Goal: Task Accomplishment & Management: Use online tool/utility

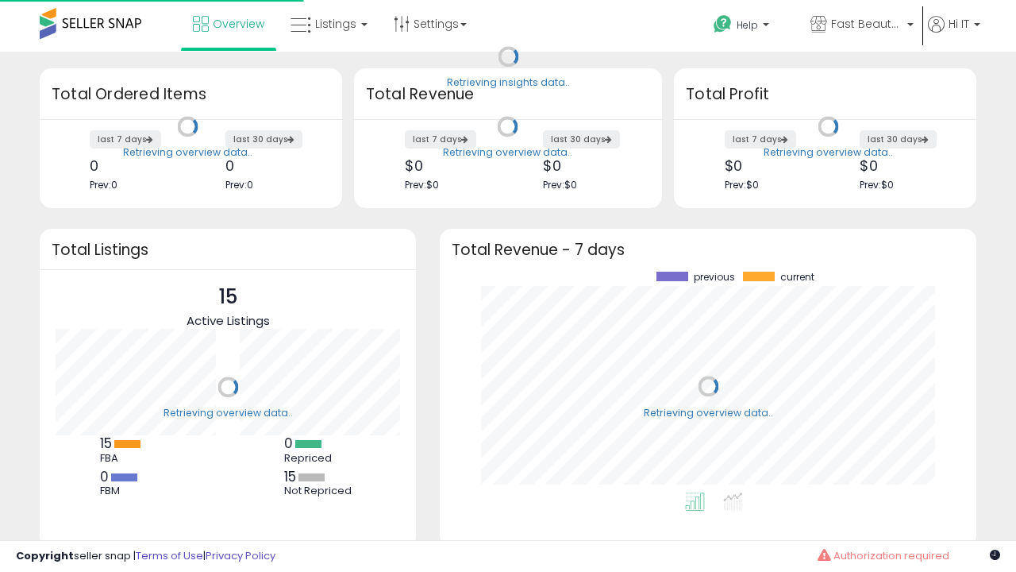
scroll to position [221, 505]
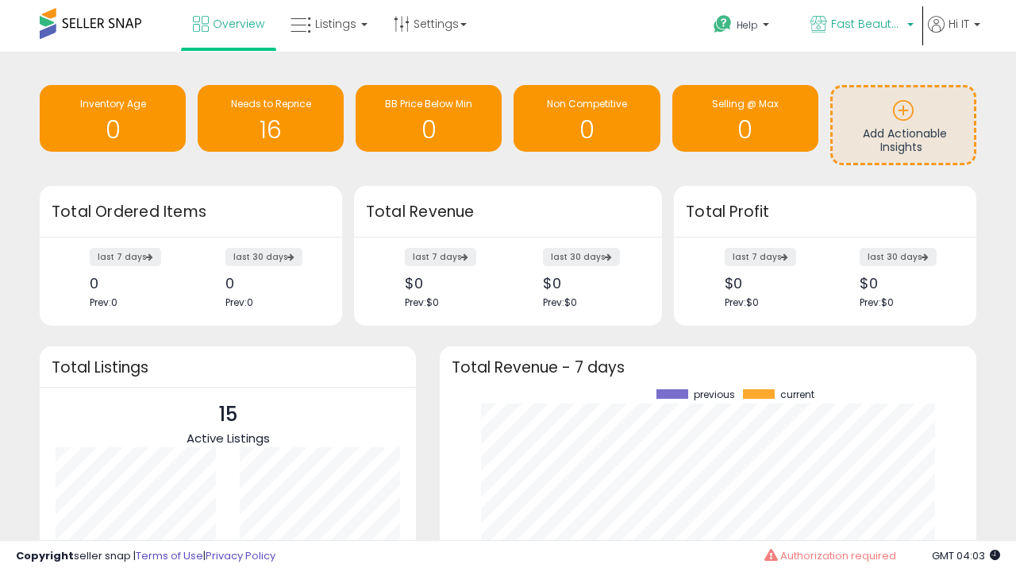
click at [861, 25] on span "Fast Beauty ([GEOGRAPHIC_DATA])" at bounding box center [866, 24] width 71 height 16
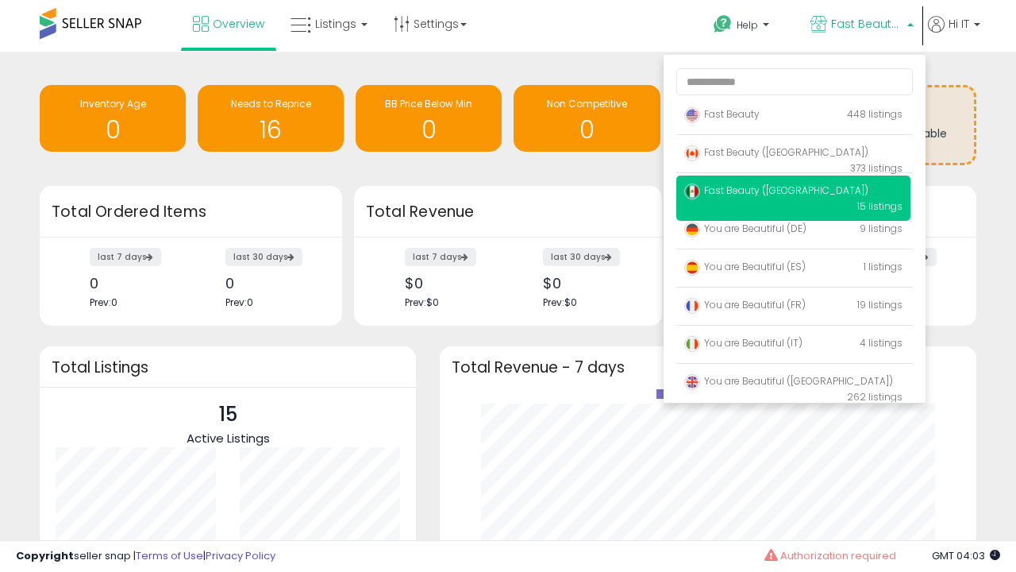
click at [793, 155] on span "Fast Beauty ([GEOGRAPHIC_DATA])" at bounding box center [776, 151] width 184 height 13
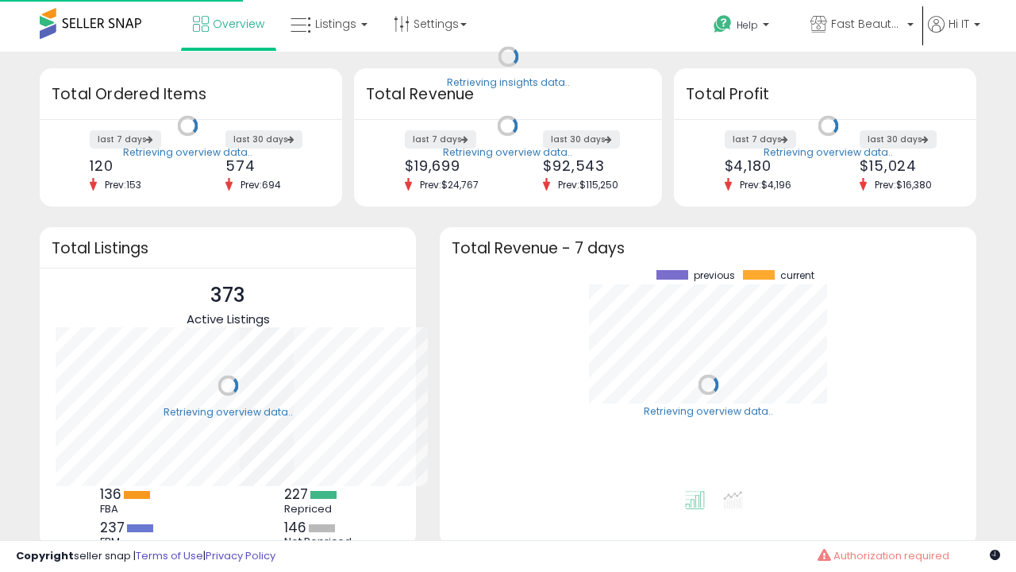
scroll to position [221, 505]
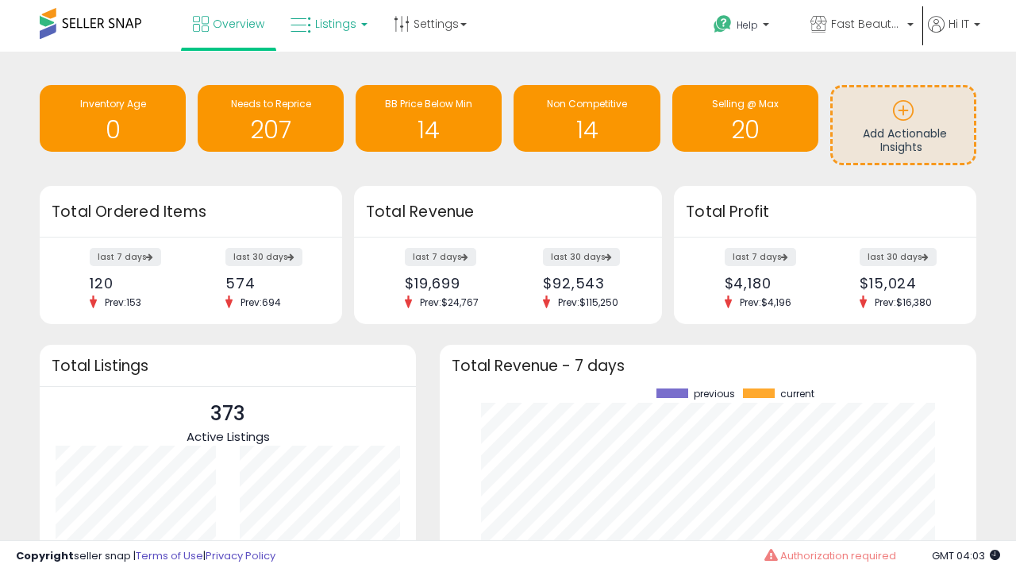
click at [327, 24] on span "Listings" at bounding box center [335, 24] width 41 height 16
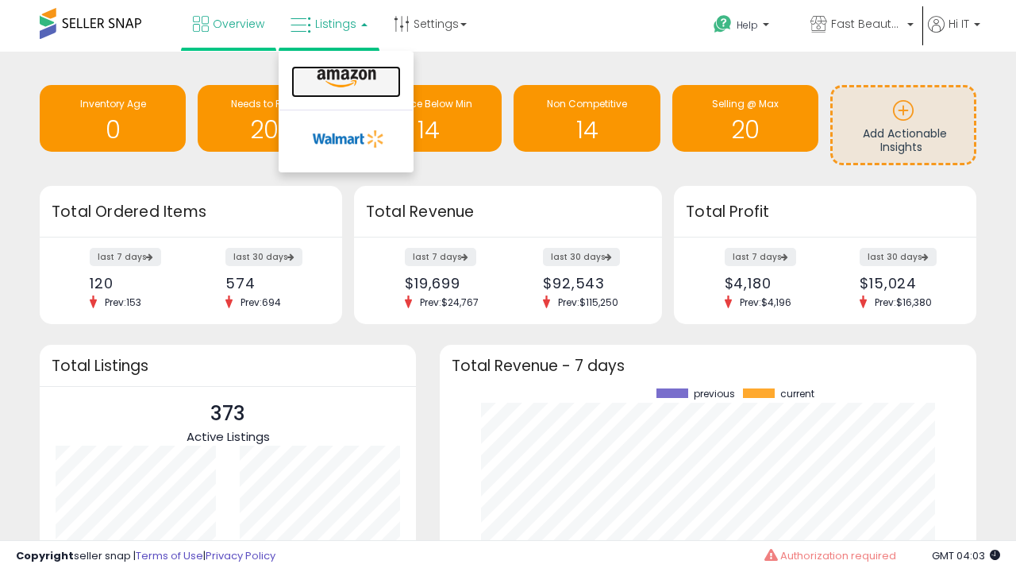
click at [345, 79] on icon at bounding box center [346, 78] width 69 height 21
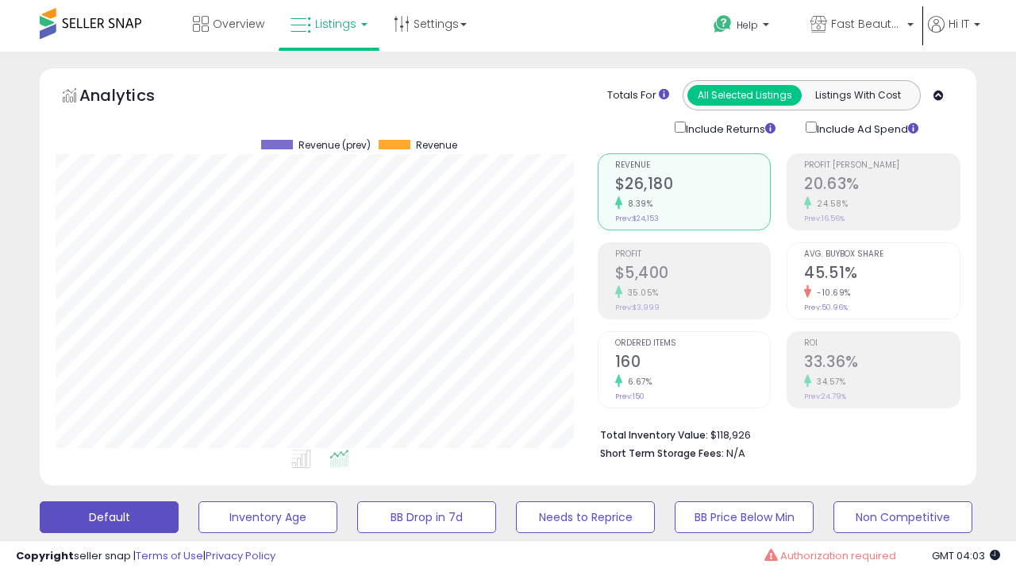
scroll to position [432, 0]
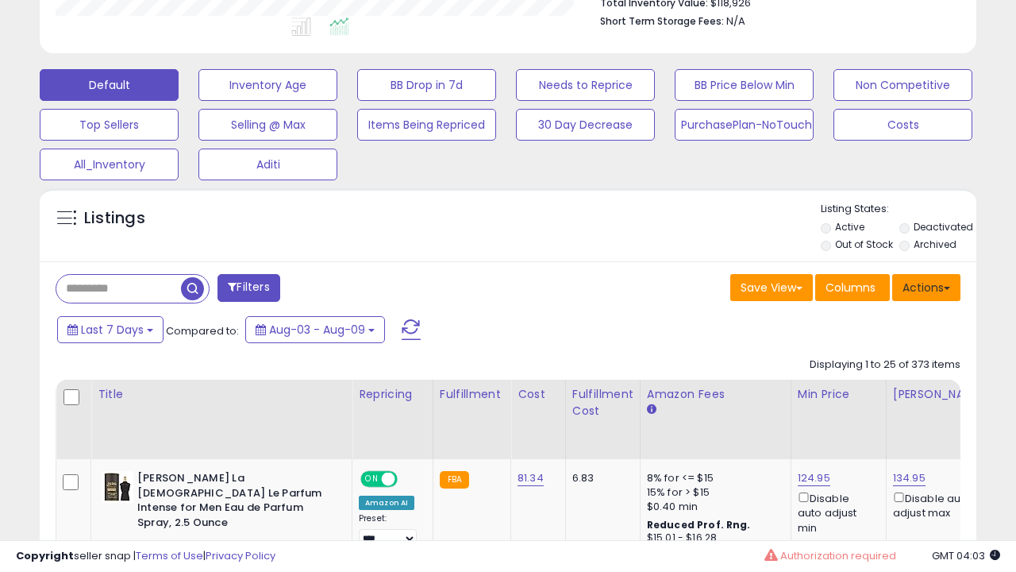
click at [927, 286] on button "Actions" at bounding box center [927, 287] width 68 height 27
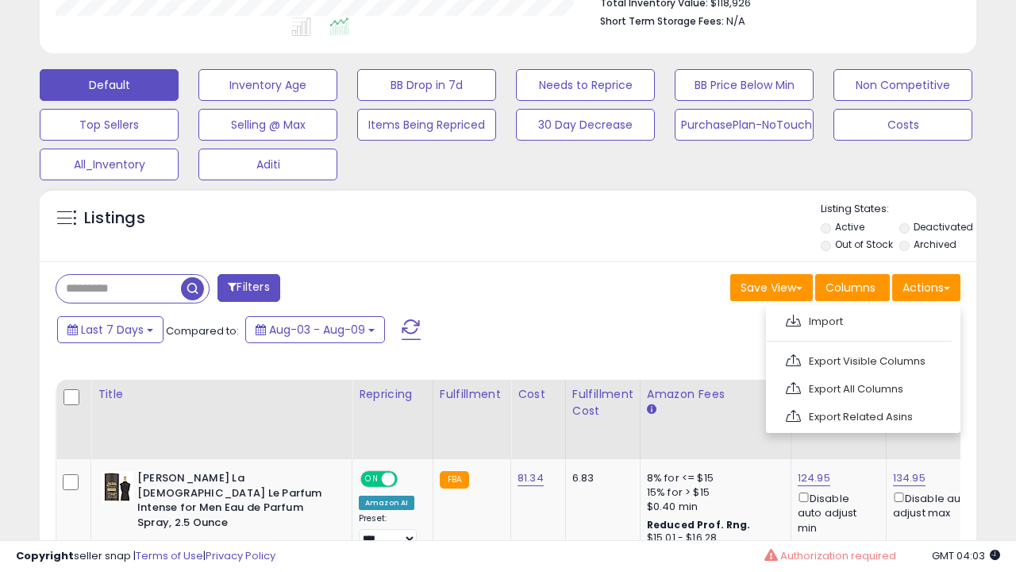
click at [793, 318] on span at bounding box center [793, 320] width 15 height 12
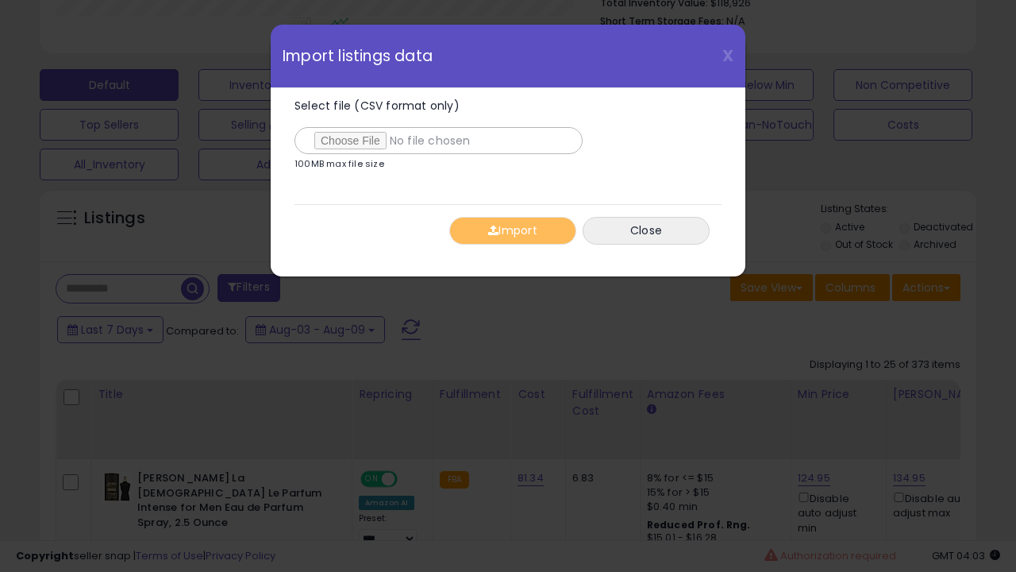
type input "**********"
click at [512, 230] on button "Import" at bounding box center [512, 231] width 127 height 28
